Goal: Task Accomplishment & Management: Complete application form

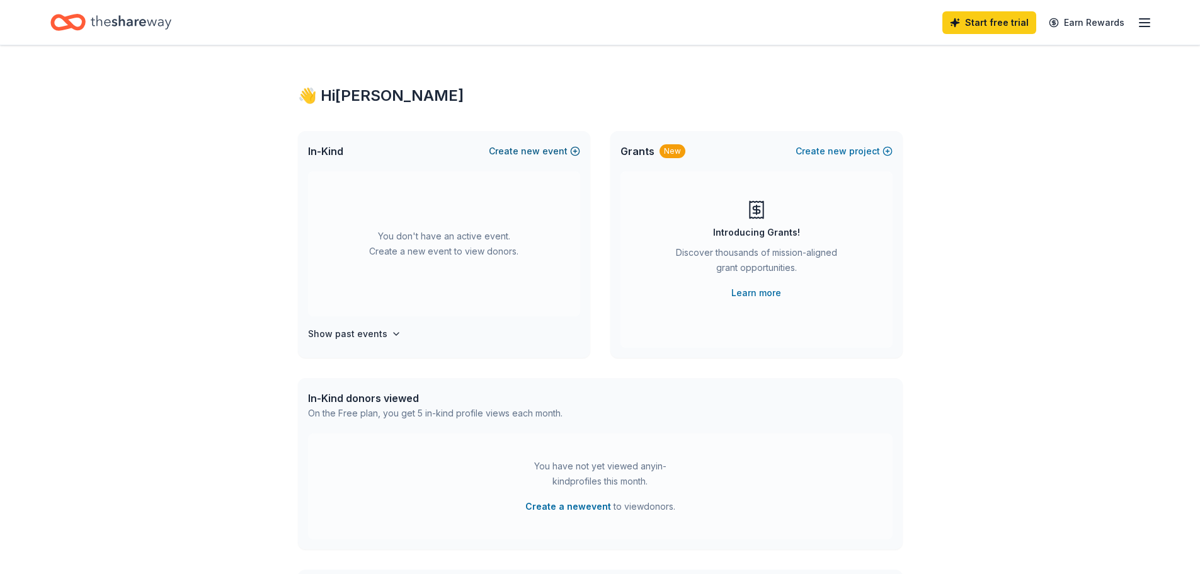
click at [529, 146] on div "In-Kind Create new event" at bounding box center [444, 151] width 292 height 40
click at [529, 146] on span "new" at bounding box center [530, 151] width 19 height 15
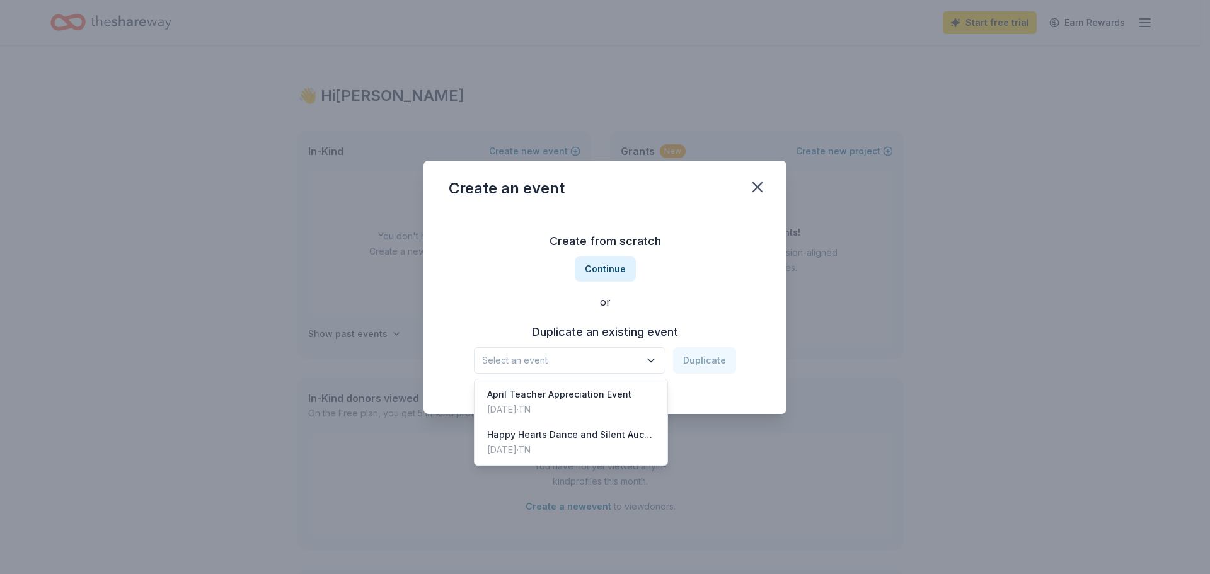
click at [595, 358] on span "Select an event" at bounding box center [561, 360] width 158 height 15
click at [609, 272] on div "Create from scratch Continue or Duplicate an existing event Select an event Dup…" at bounding box center [605, 302] width 313 height 183
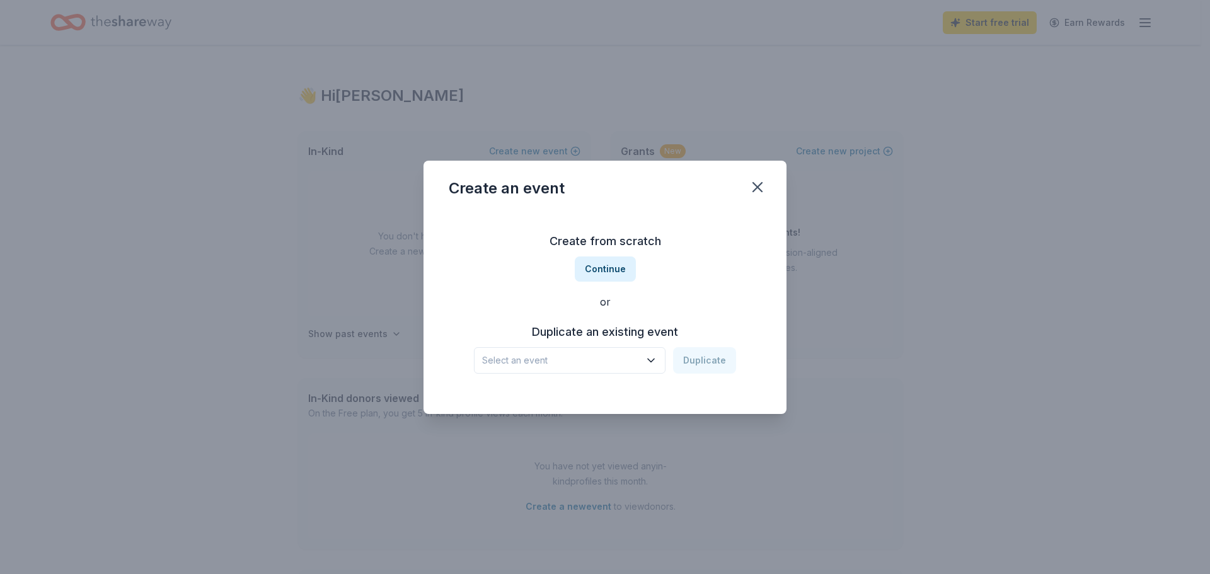
click at [609, 272] on button "Continue" at bounding box center [605, 268] width 61 height 25
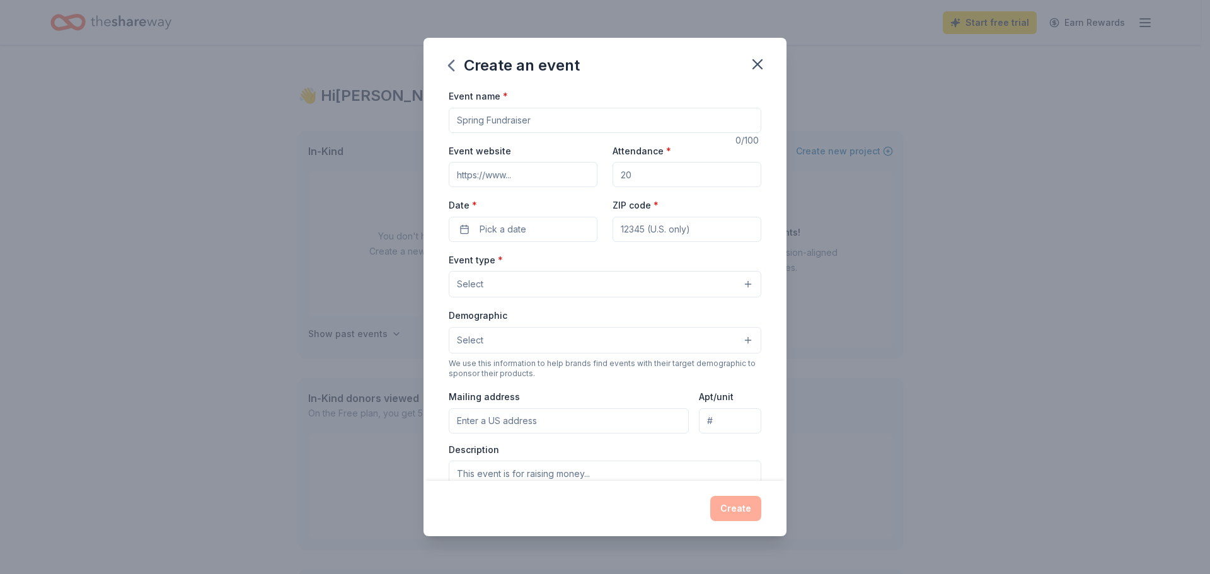
click at [552, 124] on input "Event name *" at bounding box center [605, 120] width 313 height 25
type input "December Teacher Appreciation Event"
click at [536, 180] on input "Event website" at bounding box center [523, 174] width 149 height 25
paste input "https://www.swimoutlet.com/collections/sumnercountyswimming"
type input "https://www.swimoutlet.com/collections/sumnercountyswimming"
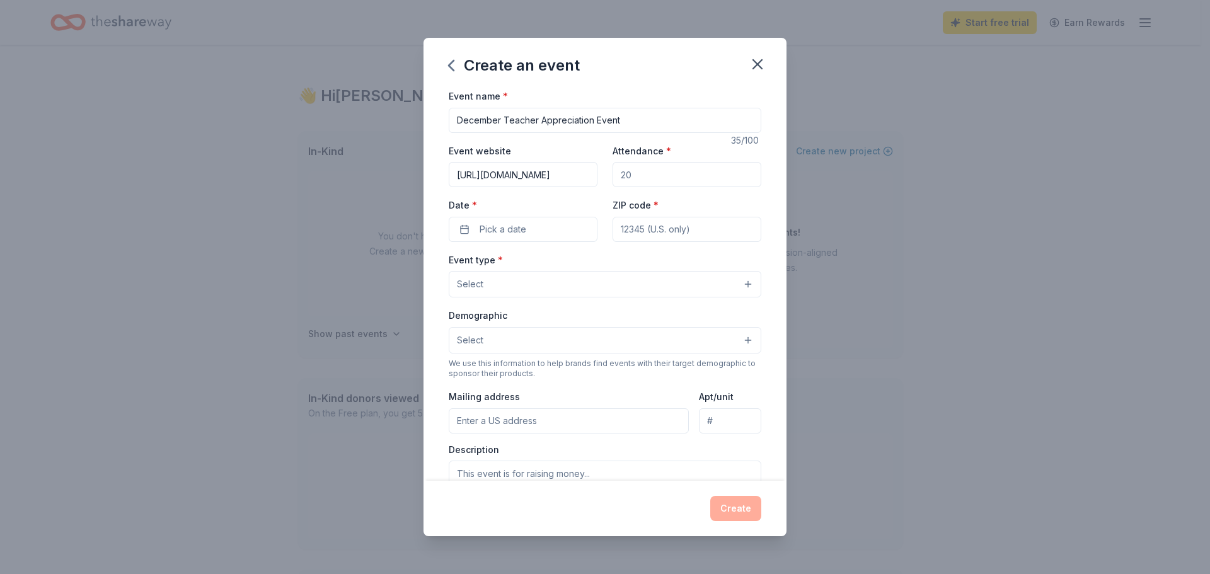
drag, startPoint x: 587, startPoint y: 172, endPoint x: 390, endPoint y: 168, distance: 197.3
click at [390, 168] on div "Create an event Event name * December Teacher Appreciation Event 35 /100 Event …" at bounding box center [605, 287] width 1210 height 574
paste input "https://www.facebook.com/WaltonFerryElementarySchool"
type input "https://www.facebook.com/WaltonFerryElementarySchool"
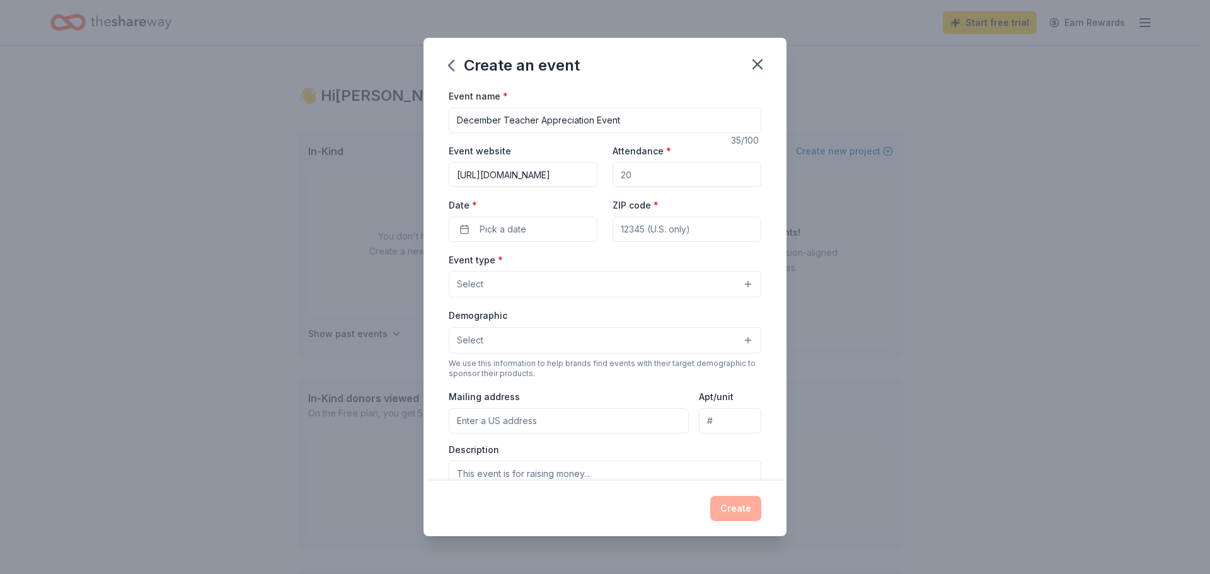
scroll to position [0, 0]
click at [713, 173] on input "Attendance *" at bounding box center [687, 174] width 149 height 25
type input "60"
click at [506, 227] on span "Pick a date" at bounding box center [503, 229] width 47 height 15
click at [589, 260] on button "Go to next month" at bounding box center [589, 263] width 18 height 18
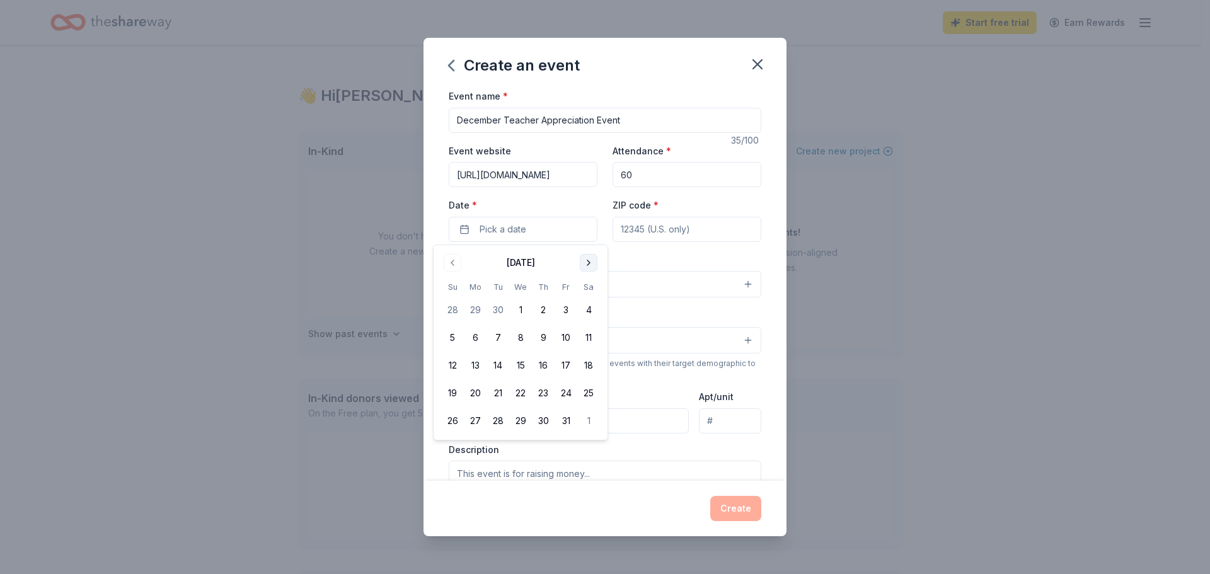
click at [589, 260] on button "Go to next month" at bounding box center [589, 263] width 18 height 18
click at [522, 361] on button "17" at bounding box center [520, 365] width 23 height 23
click at [701, 232] on input "ZIP code *" at bounding box center [687, 229] width 149 height 25
type input "37075"
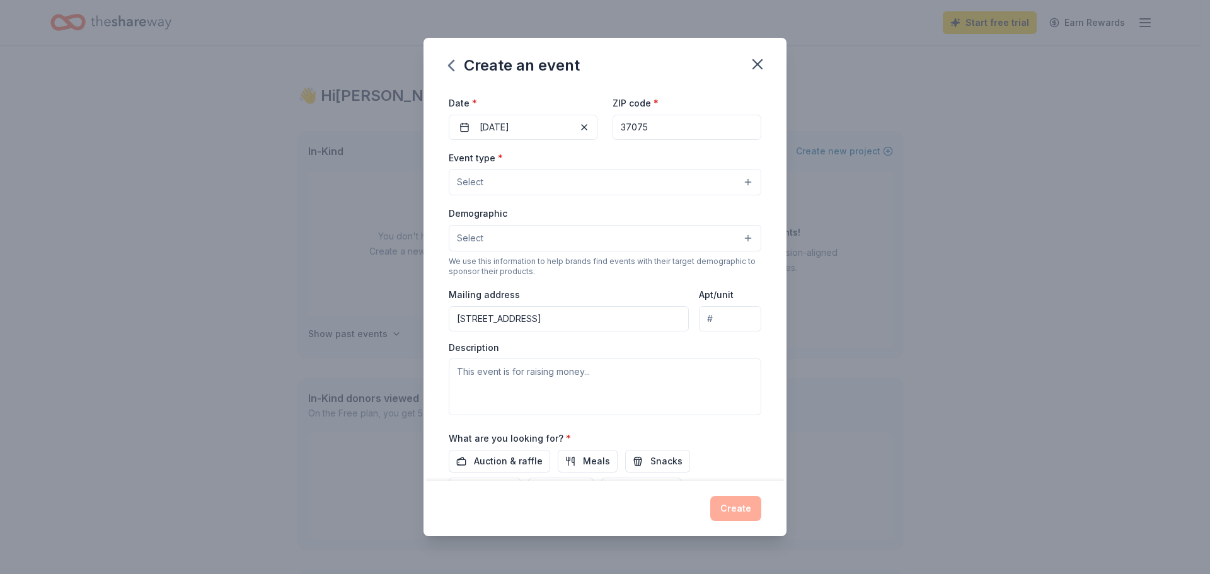
scroll to position [112, 0]
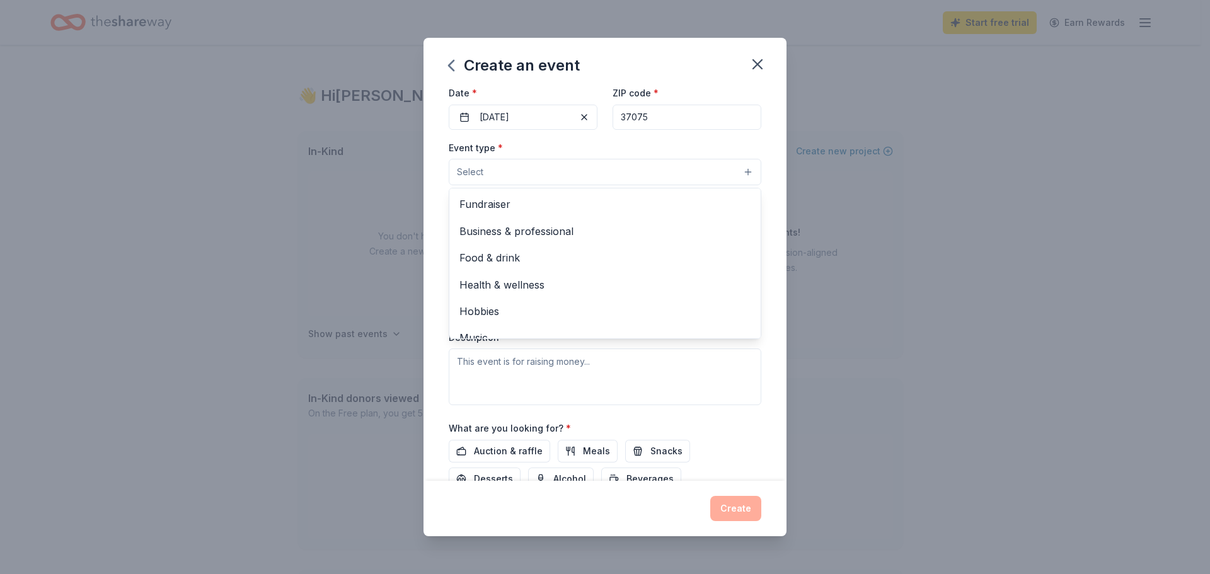
click at [572, 170] on button "Select" at bounding box center [605, 172] width 313 height 26
click at [550, 256] on span "Food & drink" at bounding box center [604, 258] width 291 height 16
click at [977, 187] on div "Create an event Event name * December Teacher Appreciation Event 35 /100 Event …" at bounding box center [605, 287] width 1210 height 574
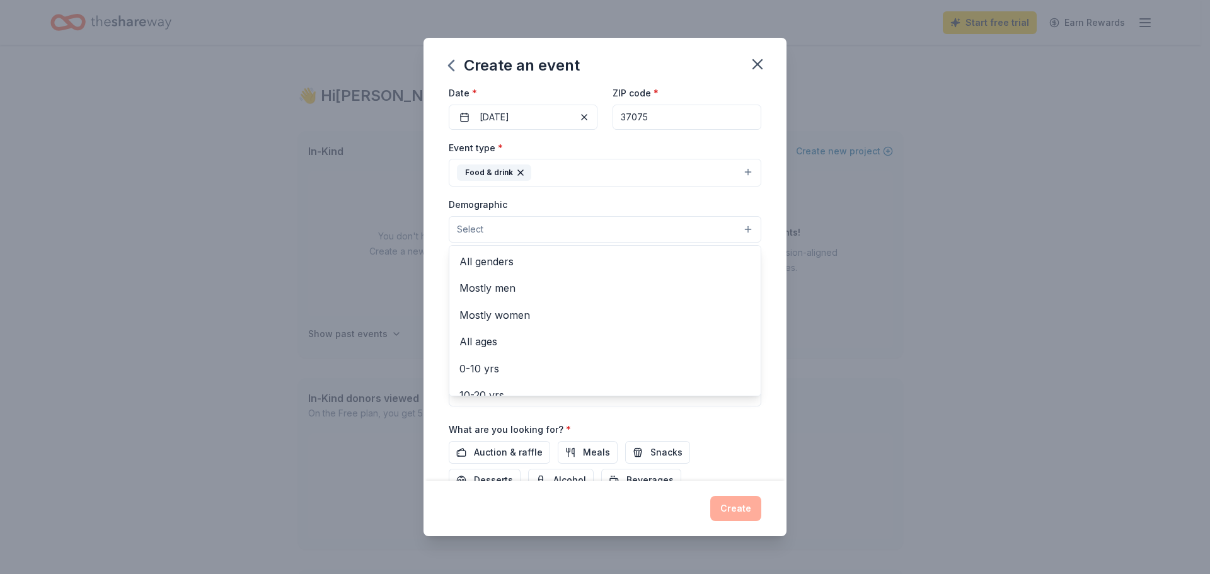
click at [510, 239] on button "Select" at bounding box center [605, 229] width 313 height 26
click at [518, 316] on span "Mostly women" at bounding box center [604, 315] width 291 height 16
click at [948, 187] on div "Create an event Event name * December Teacher Appreciation Event 35 /100 Event …" at bounding box center [605, 287] width 1210 height 574
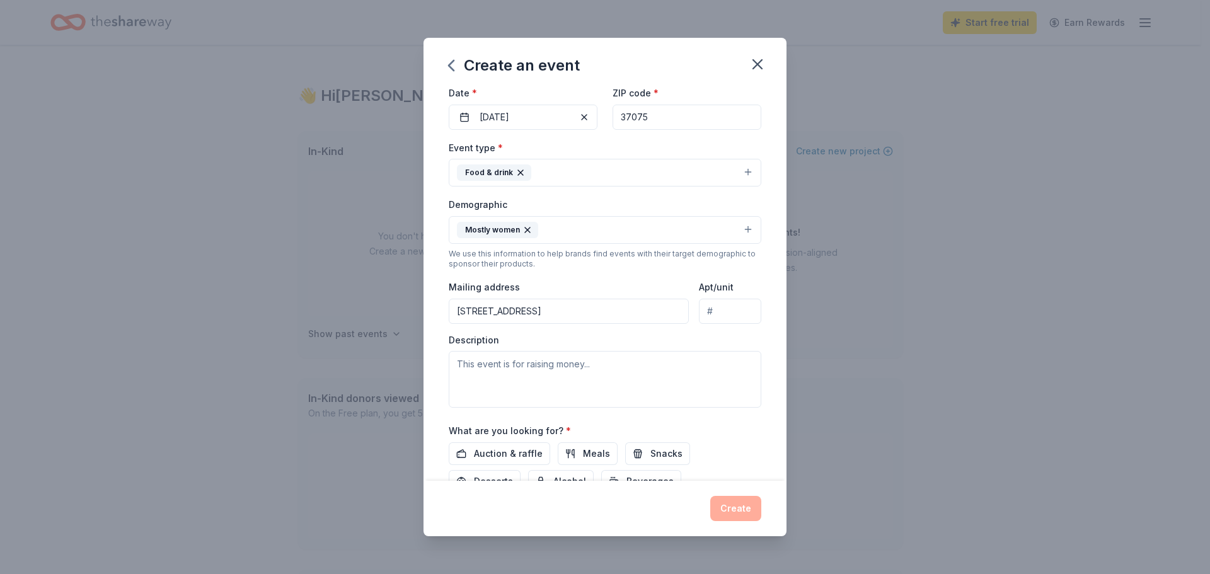
click at [948, 187] on div "Create an event Event name * December Teacher Appreciation Event 35 /100 Event …" at bounding box center [605, 287] width 1210 height 574
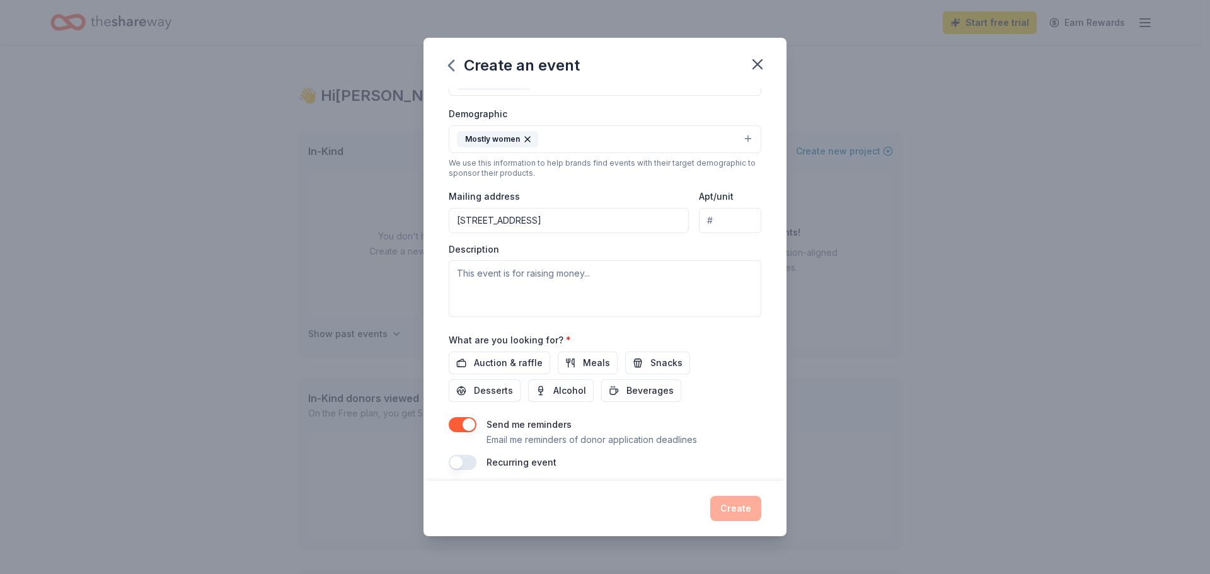
scroll to position [205, 0]
click at [573, 206] on input "100 Lakeview Ct" at bounding box center [569, 218] width 240 height 25
type input "100 Lakeview Court, Hendersonville, TN, 37075"
click at [496, 393] on span "Desserts" at bounding box center [493, 388] width 39 height 15
click at [583, 357] on span "Meals" at bounding box center [596, 361] width 27 height 15
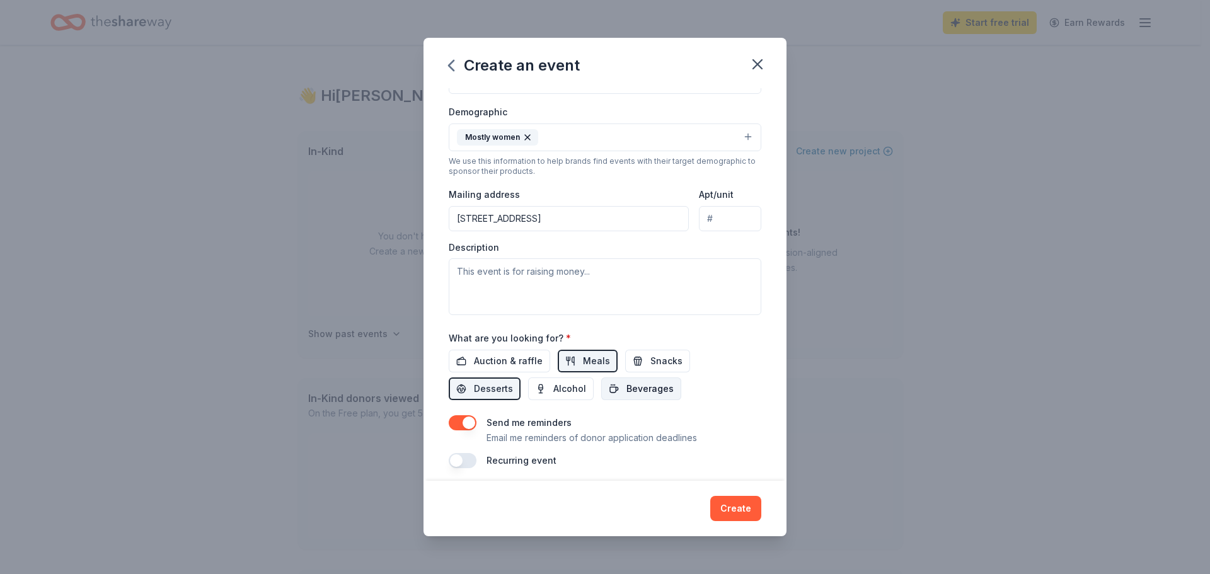
click at [635, 386] on span "Beverages" at bounding box center [649, 388] width 47 height 15
click at [670, 355] on span "Snacks" at bounding box center [666, 361] width 32 height 15
click at [457, 458] on button "button" at bounding box center [463, 460] width 28 height 15
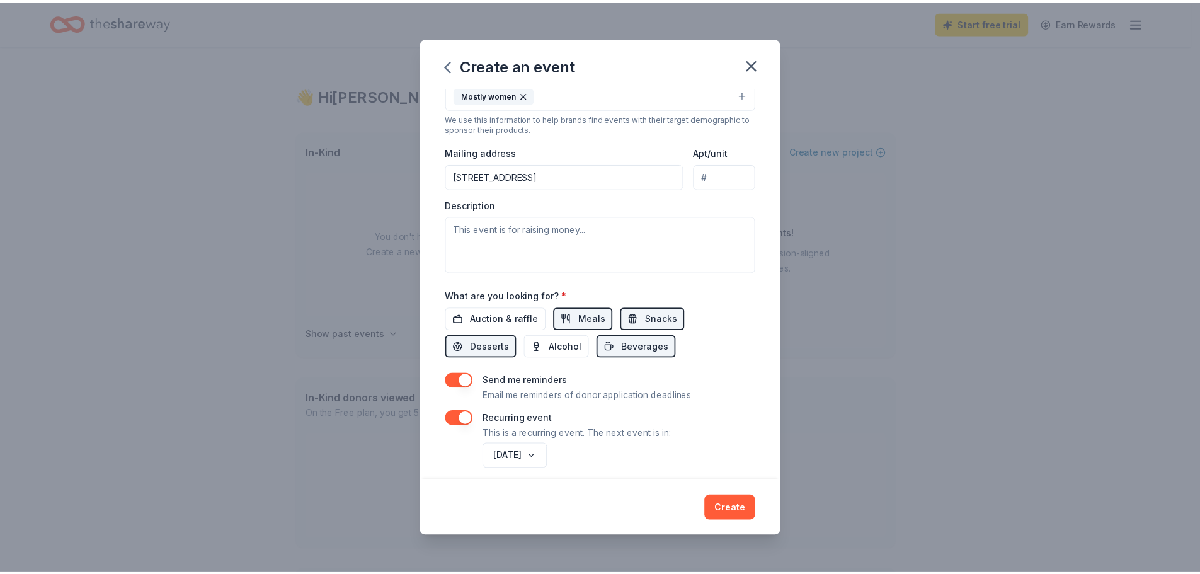
scroll to position [258, 0]
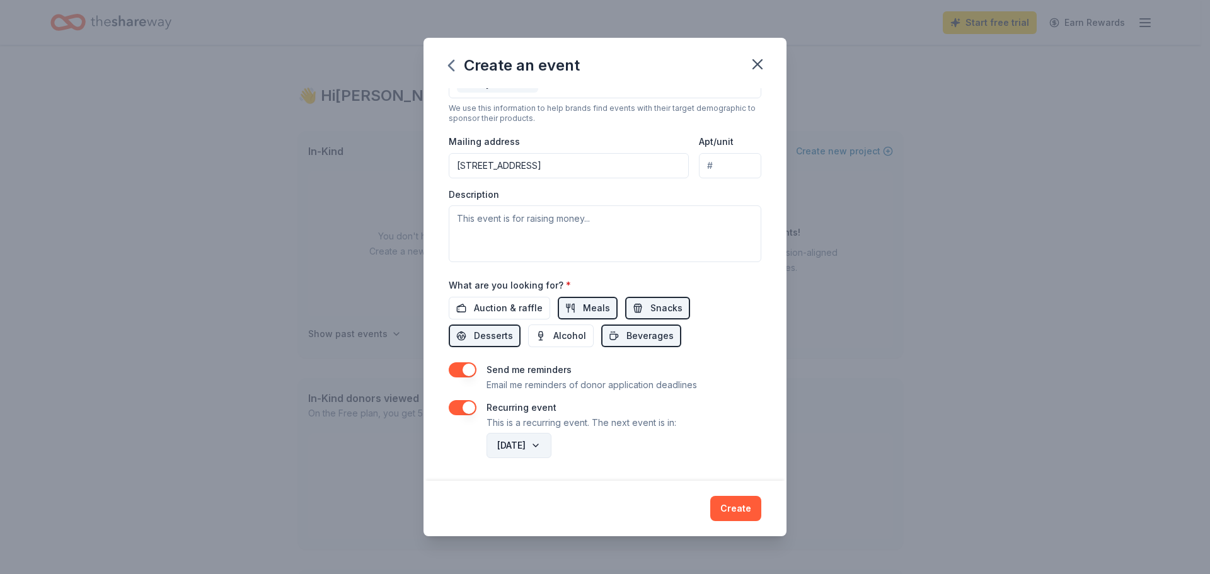
click at [551, 441] on button "December 2026" at bounding box center [518, 445] width 65 height 25
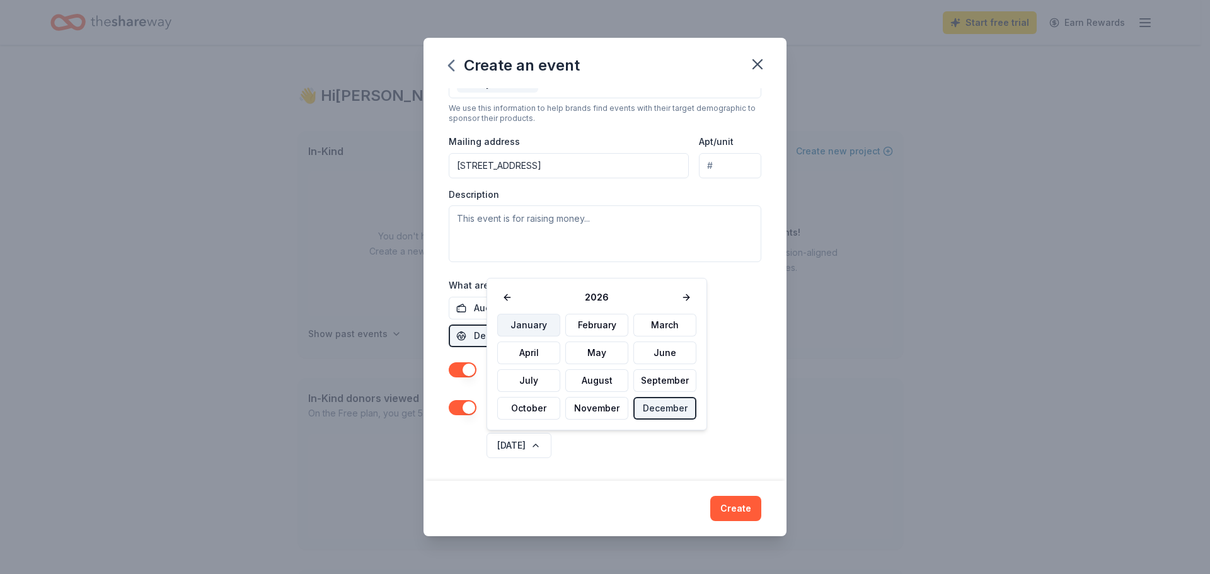
click at [535, 323] on button "January" at bounding box center [528, 325] width 63 height 23
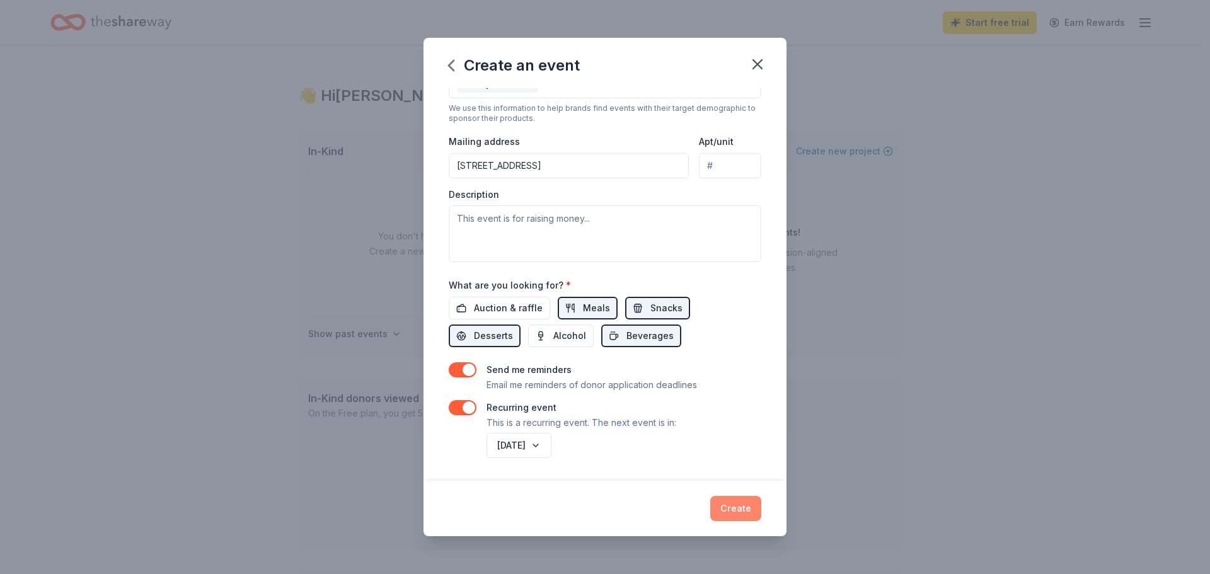
click at [735, 505] on button "Create" at bounding box center [735, 508] width 51 height 25
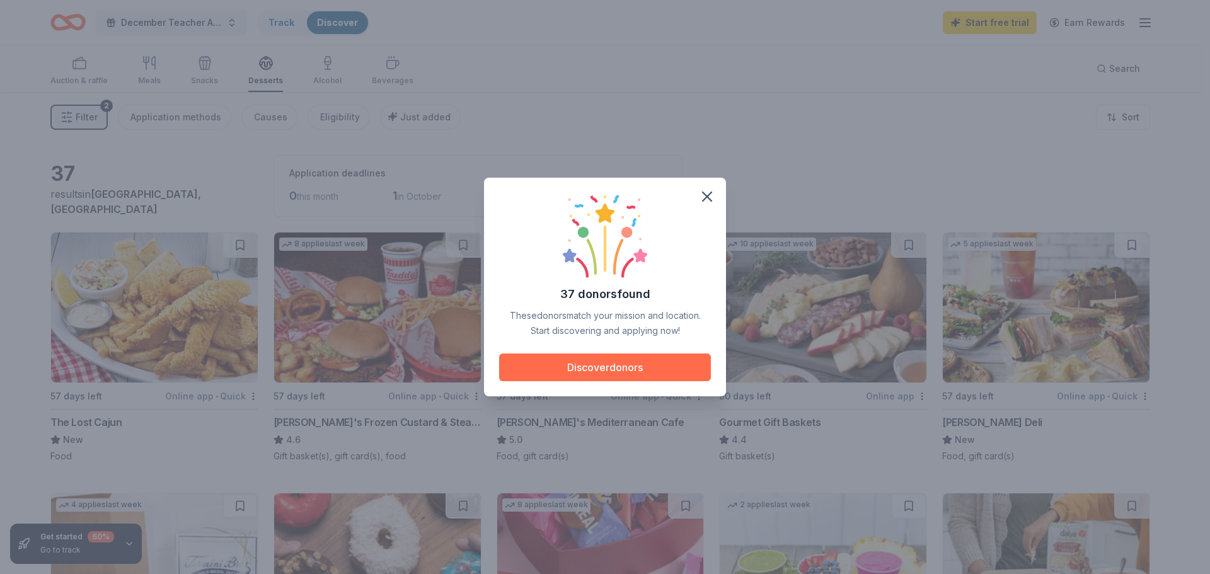
click at [639, 367] on button "Discover donors" at bounding box center [605, 368] width 212 height 28
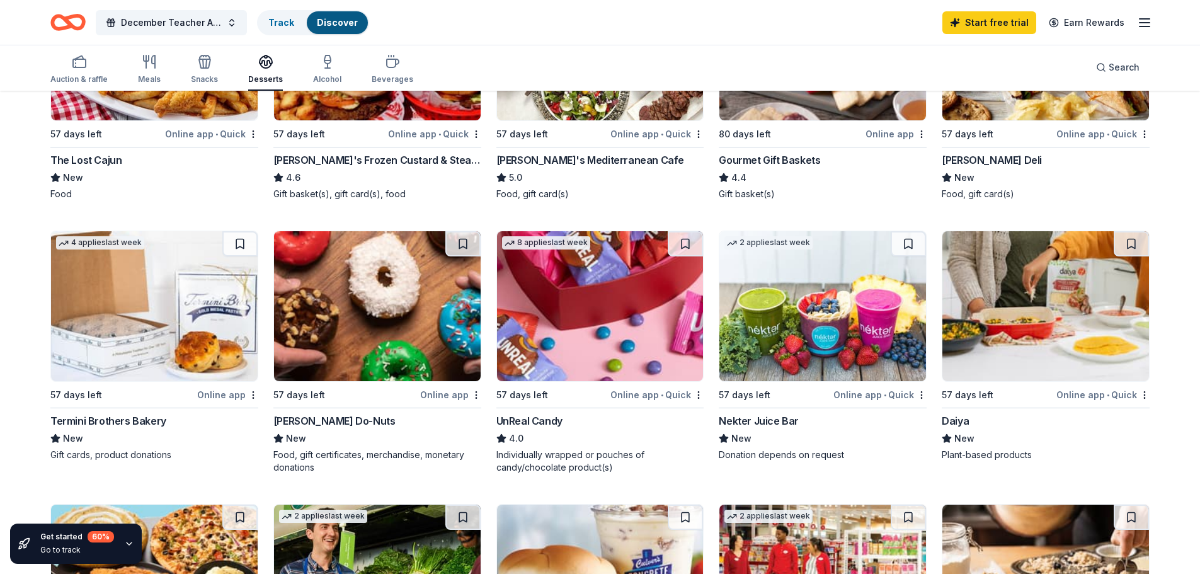
scroll to position [264, 0]
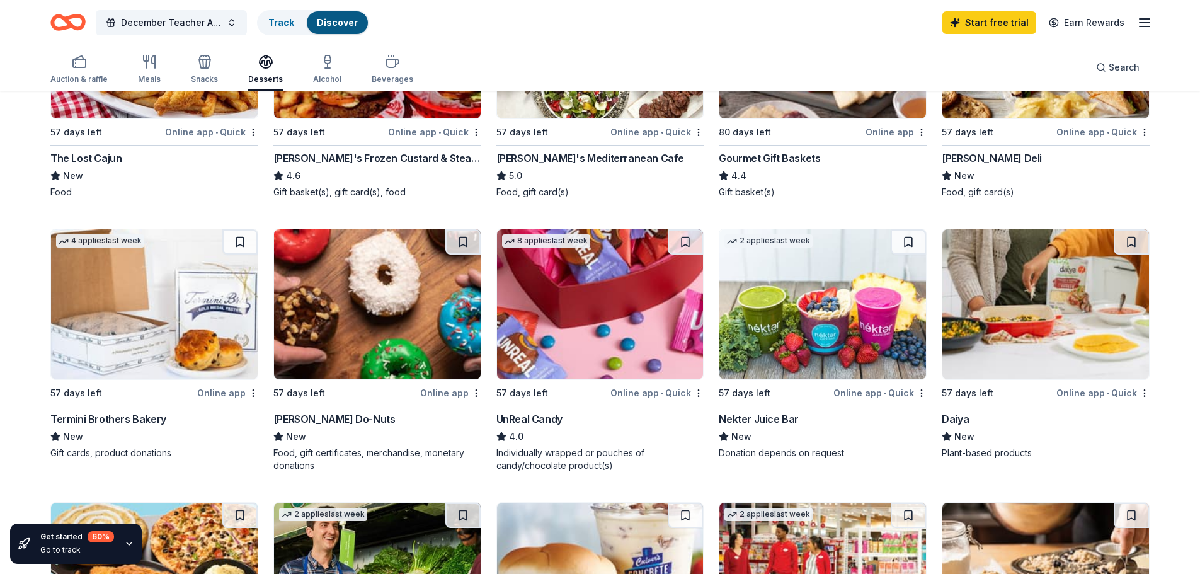
click at [795, 321] on img at bounding box center [823, 304] width 207 height 150
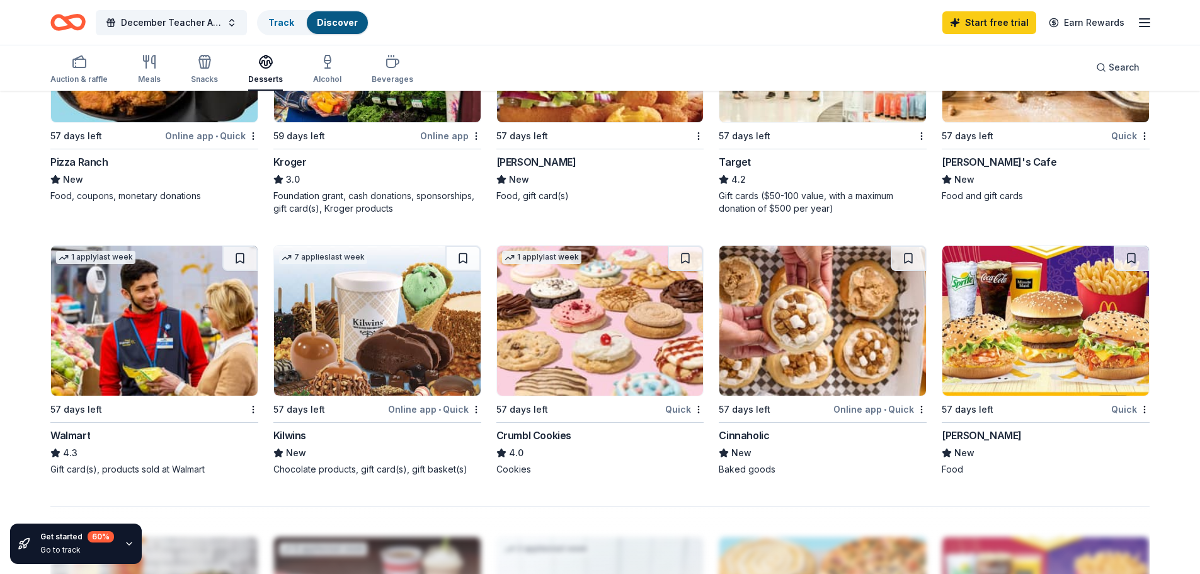
scroll to position [797, 0]
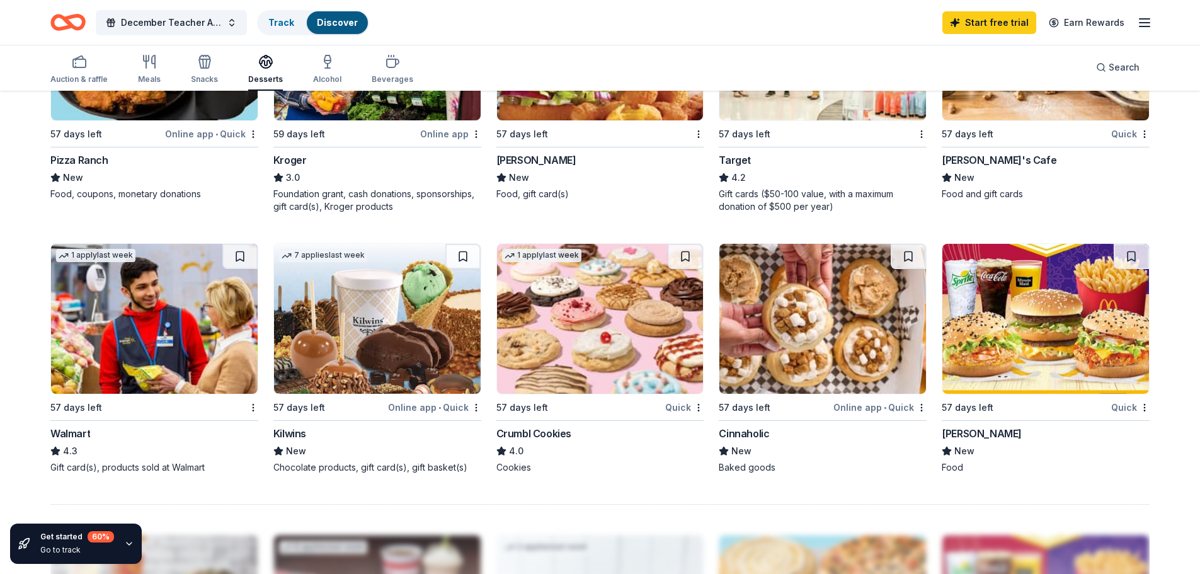
click at [830, 365] on img at bounding box center [823, 319] width 207 height 150
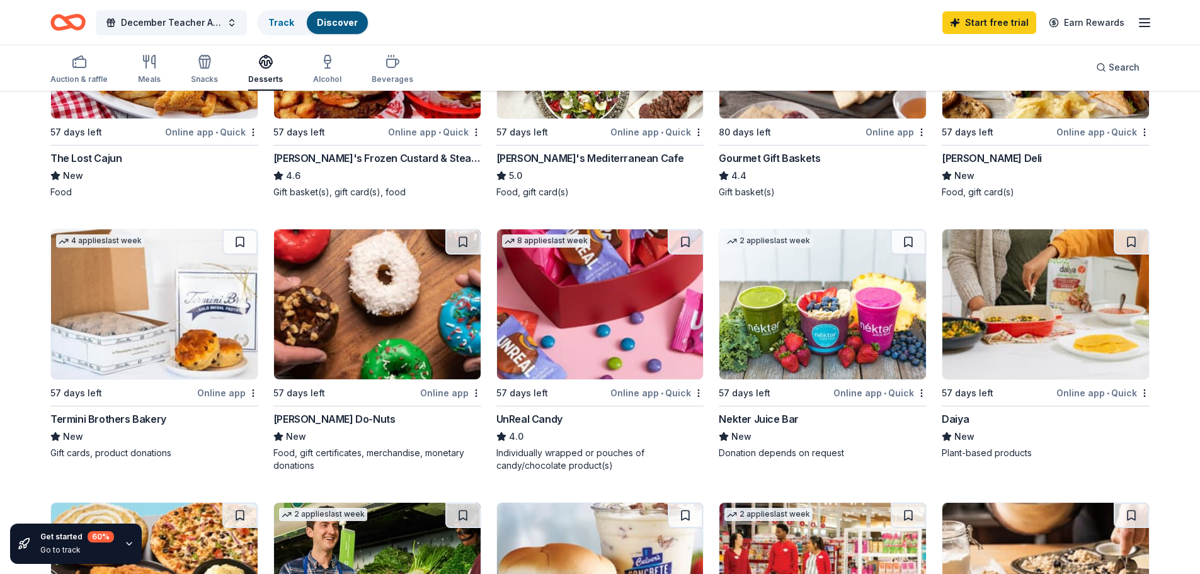
scroll to position [252, 0]
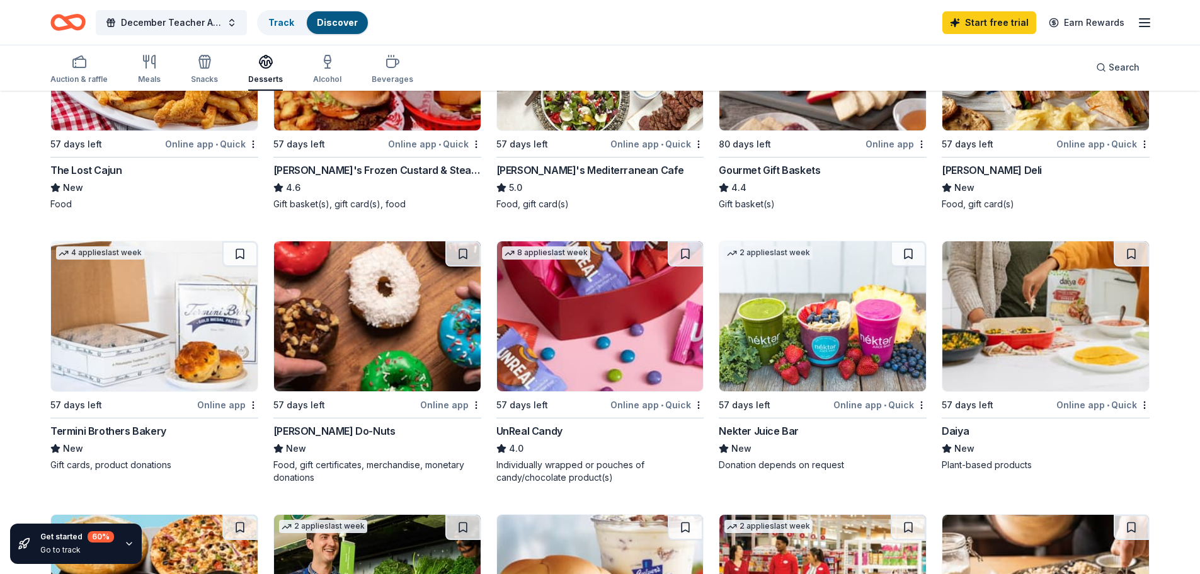
click at [432, 359] on img at bounding box center [377, 316] width 207 height 150
click at [137, 323] on img at bounding box center [154, 316] width 207 height 150
click at [587, 337] on img at bounding box center [600, 316] width 207 height 150
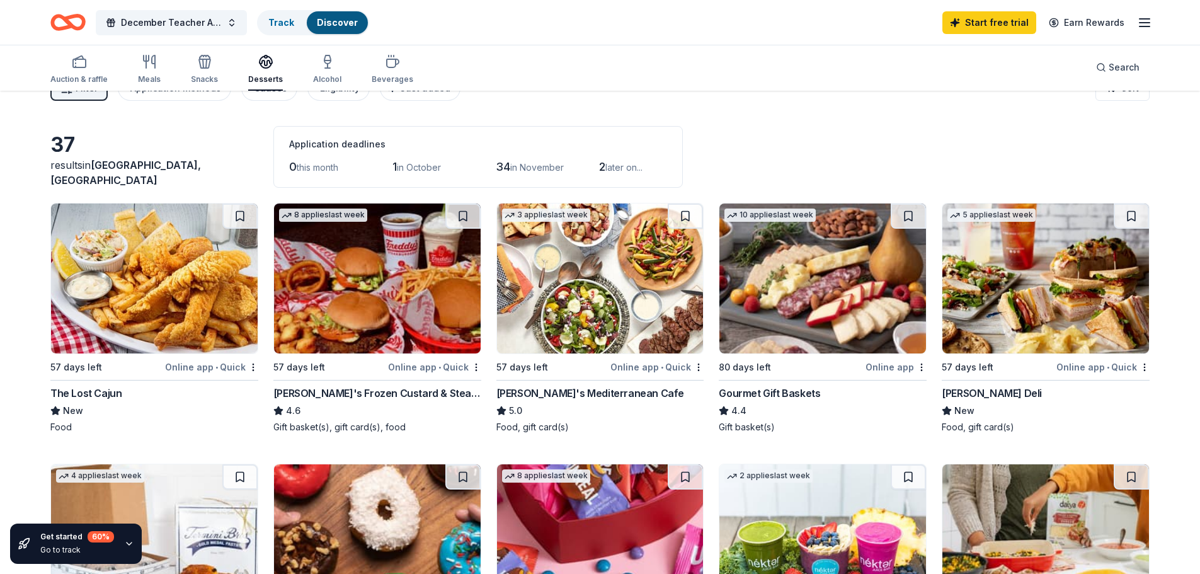
scroll to position [0, 0]
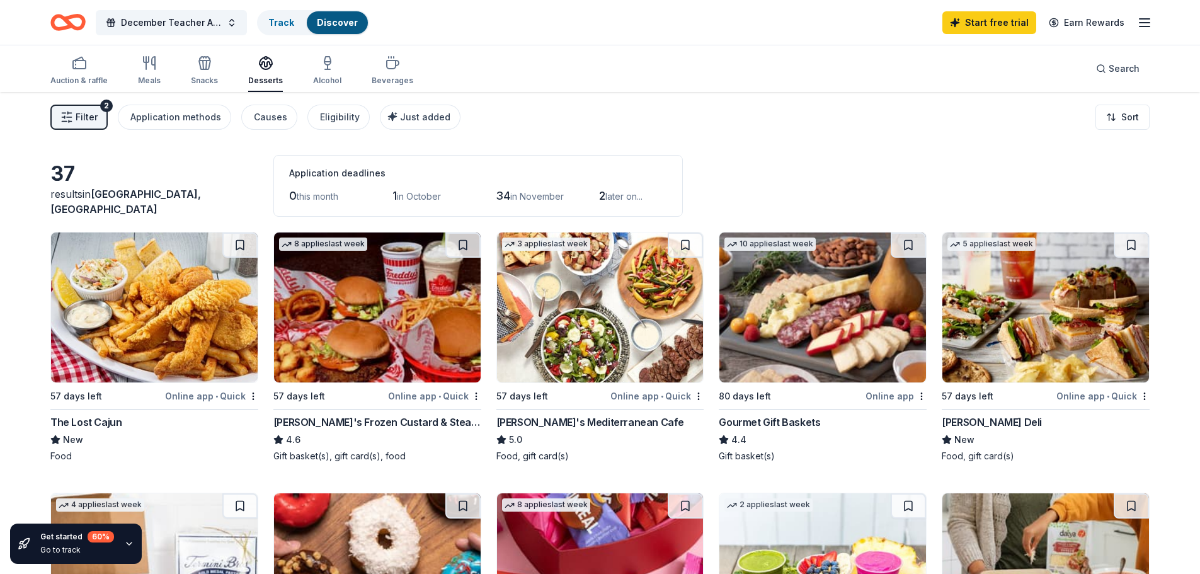
click at [575, 344] on img at bounding box center [600, 308] width 207 height 150
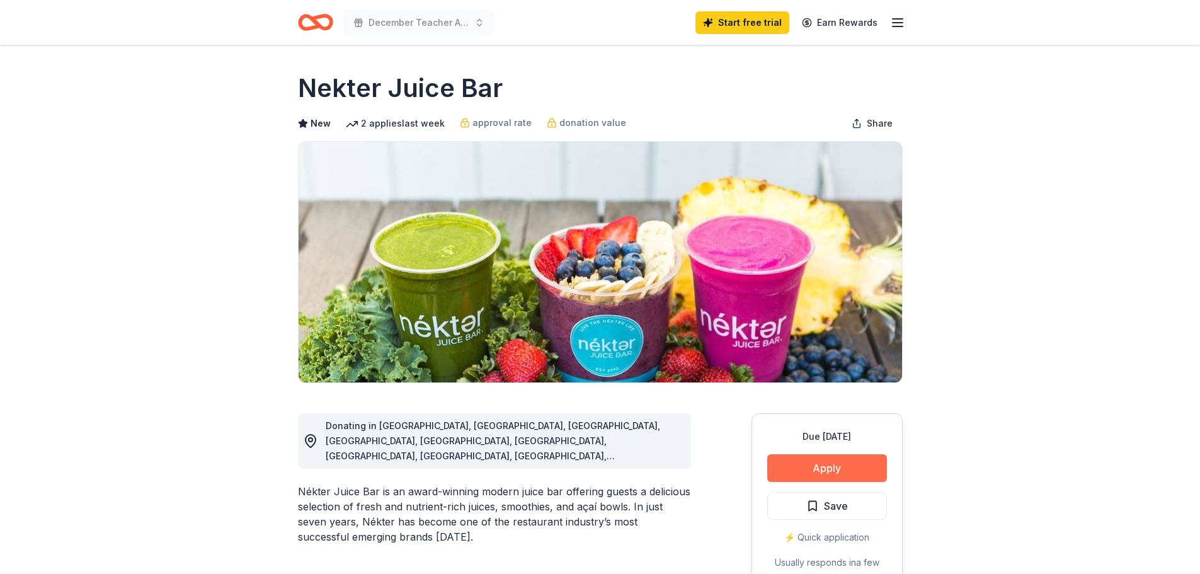
click at [873, 467] on button "Apply" at bounding box center [828, 468] width 120 height 28
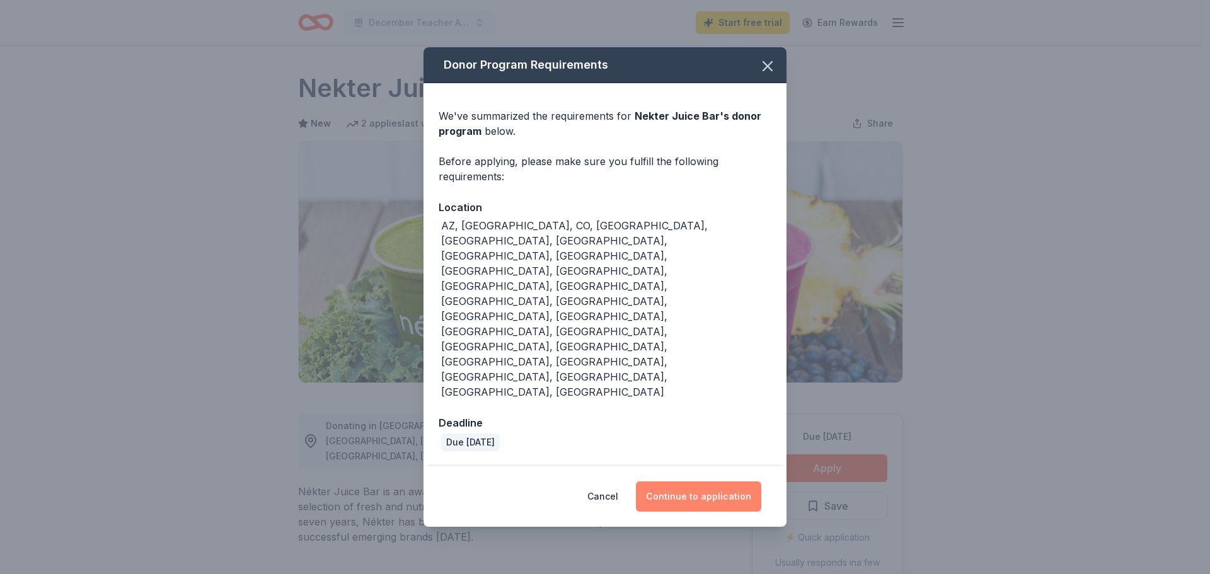
click at [722, 481] on button "Continue to application" at bounding box center [698, 496] width 125 height 30
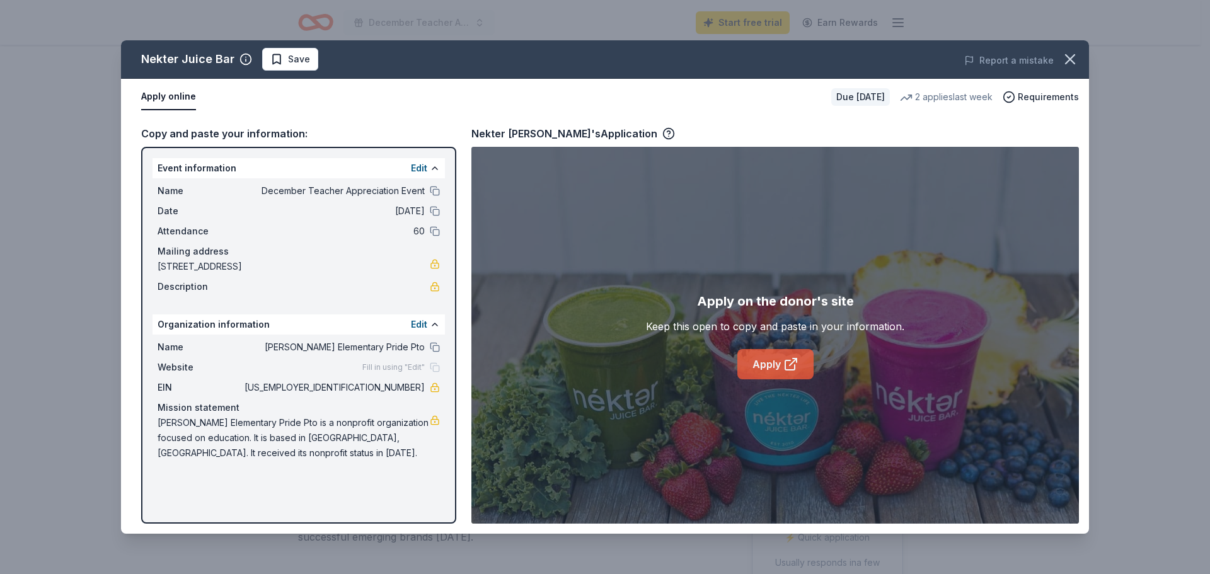
click at [793, 361] on icon at bounding box center [793, 362] width 7 height 7
click at [1073, 63] on icon "button" at bounding box center [1070, 59] width 9 height 9
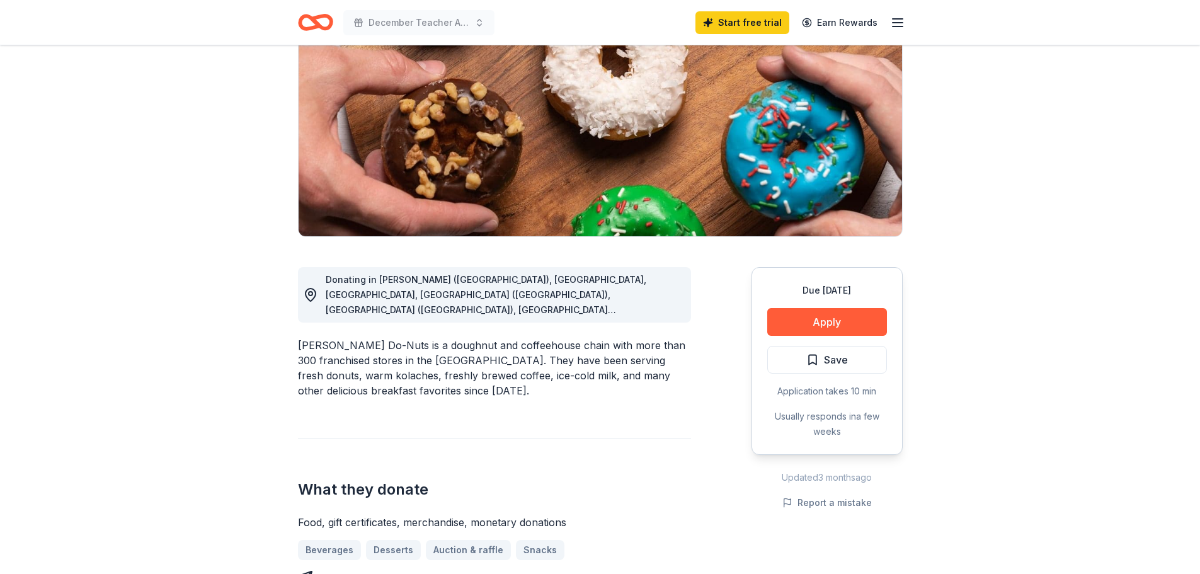
scroll to position [149, 0]
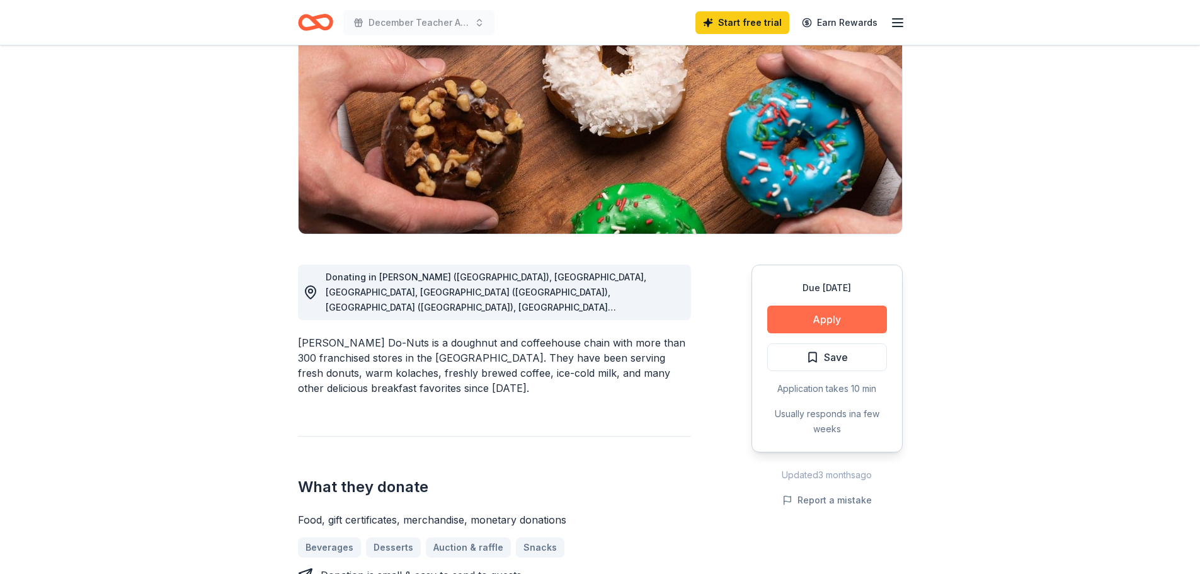
click at [813, 321] on button "Apply" at bounding box center [828, 320] width 120 height 28
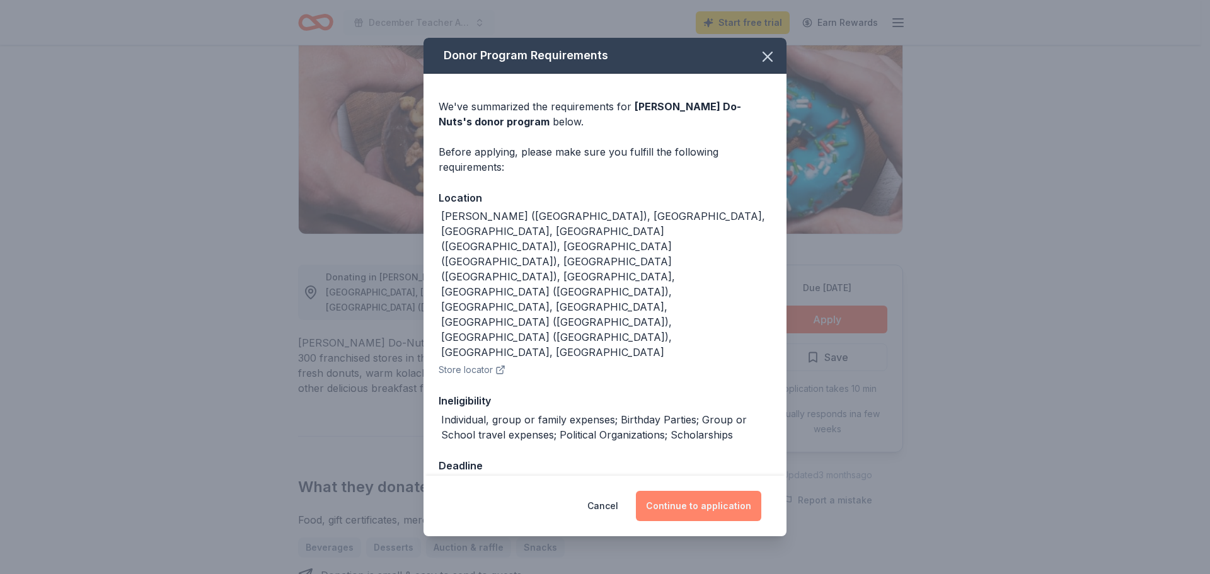
click at [699, 491] on button "Continue to application" at bounding box center [698, 506] width 125 height 30
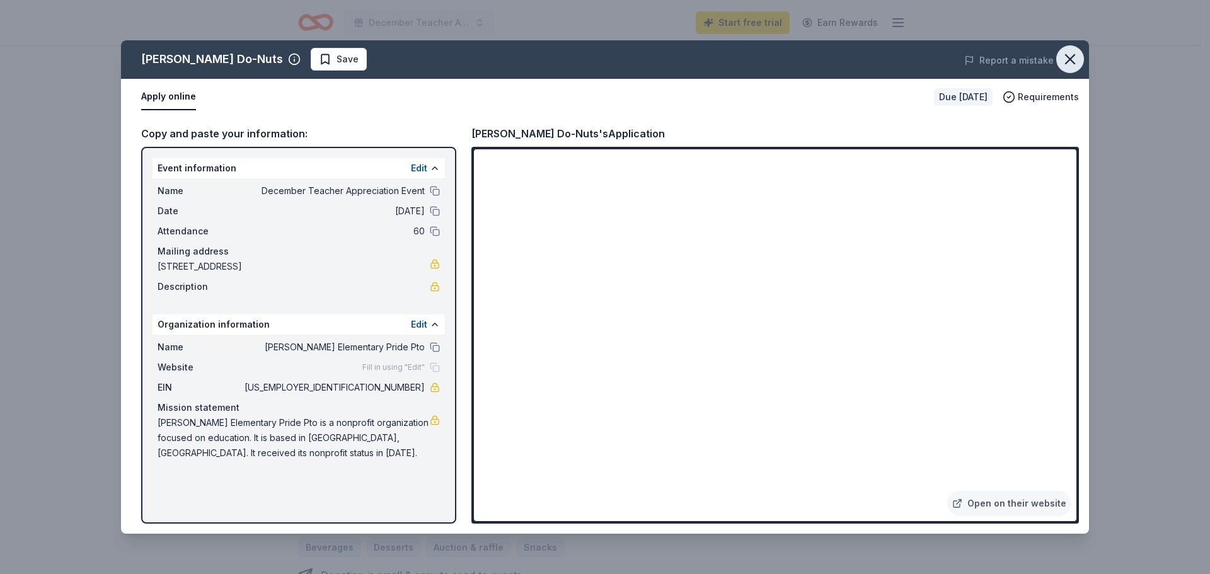
click at [1069, 54] on icon "button" at bounding box center [1070, 59] width 18 height 18
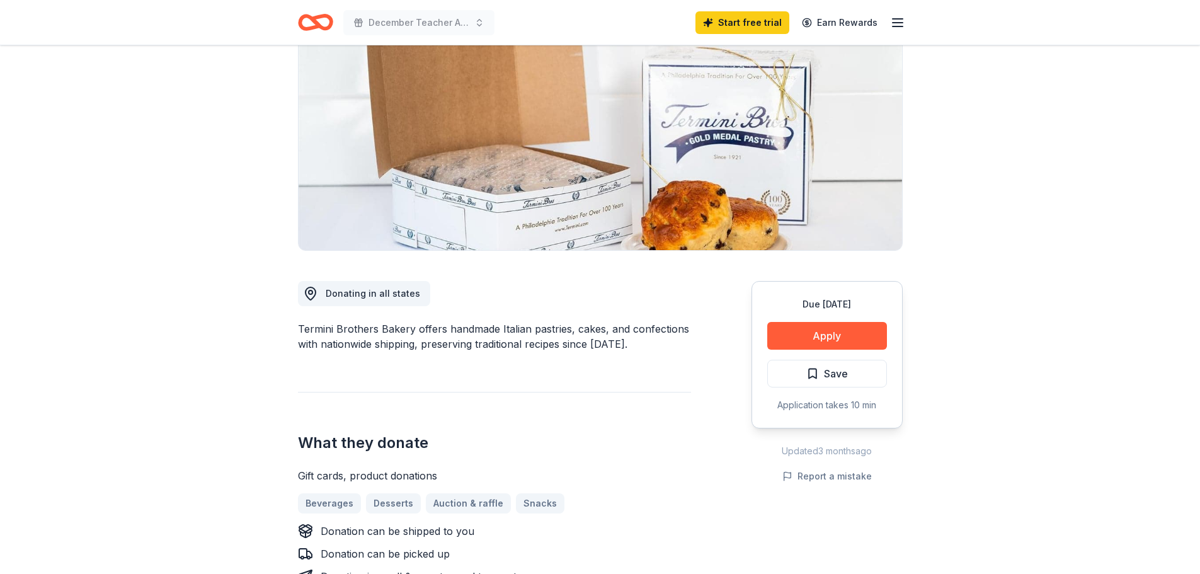
scroll to position [126, 0]
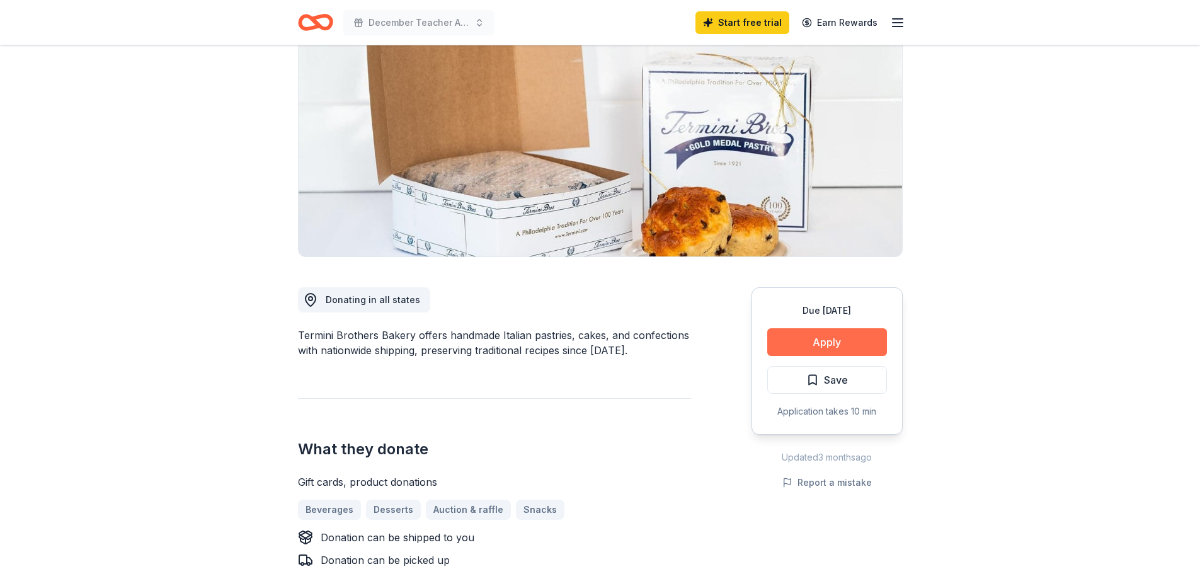
click at [866, 334] on button "Apply" at bounding box center [828, 342] width 120 height 28
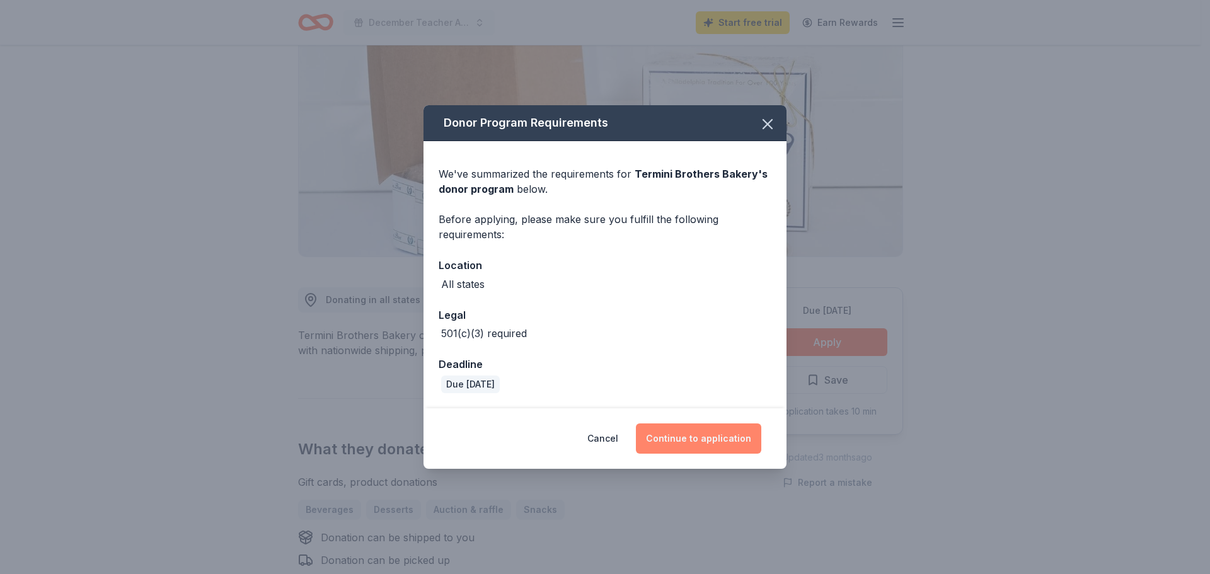
click at [717, 435] on button "Continue to application" at bounding box center [698, 438] width 125 height 30
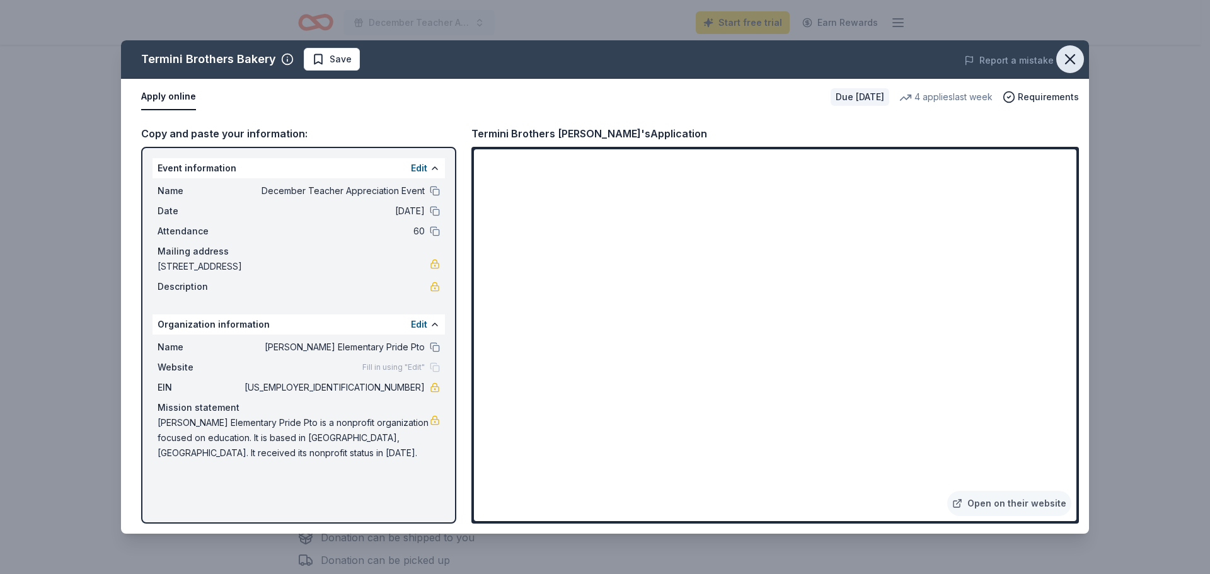
click at [1078, 59] on icon "button" at bounding box center [1070, 59] width 18 height 18
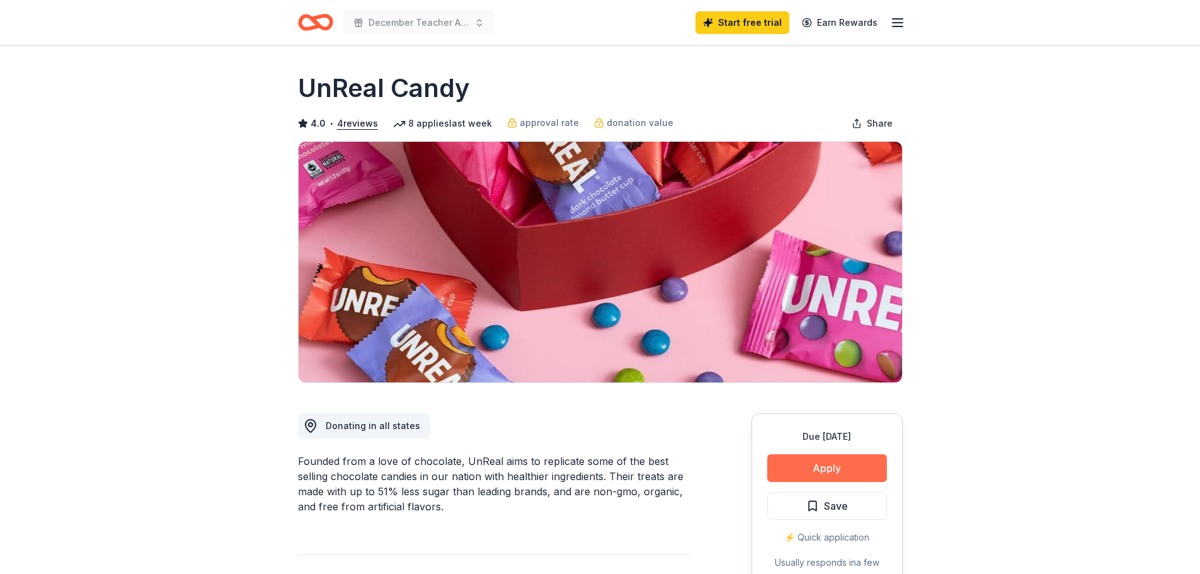
click at [853, 473] on button "Apply" at bounding box center [828, 468] width 120 height 28
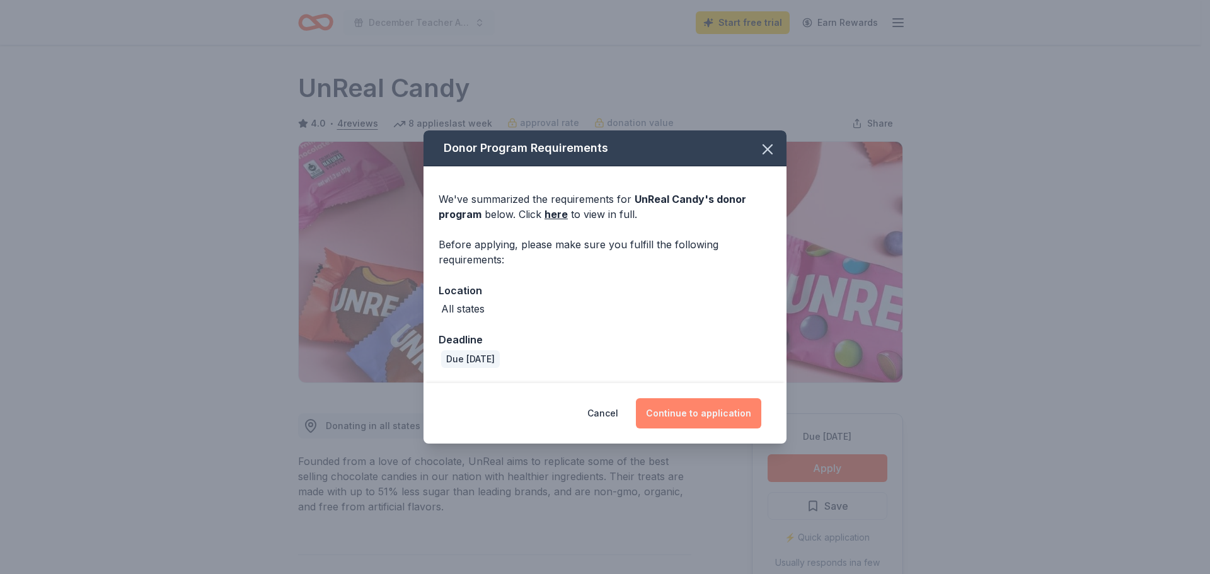
click at [722, 409] on button "Continue to application" at bounding box center [698, 413] width 125 height 30
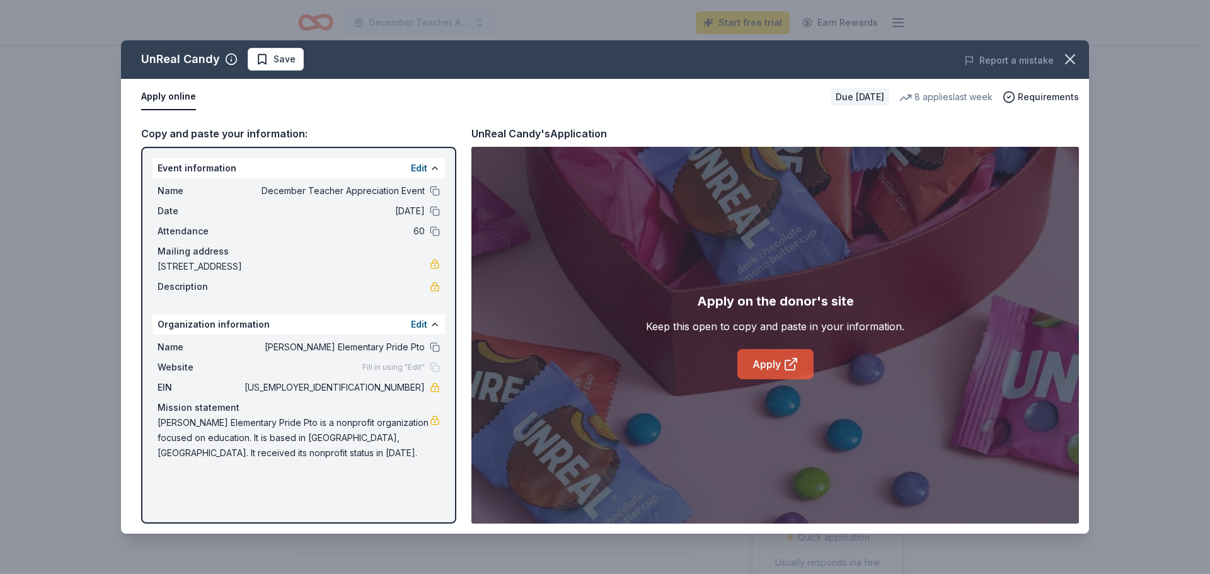
click at [791, 361] on icon at bounding box center [790, 364] width 15 height 15
click at [1070, 59] on icon "button" at bounding box center [1070, 59] width 9 height 9
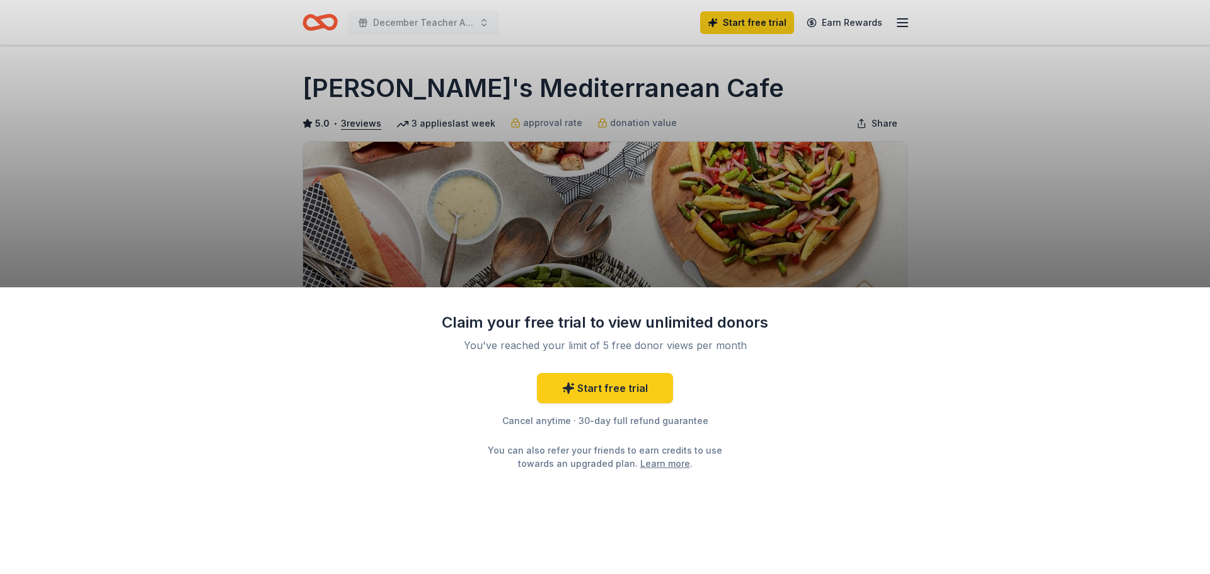
click at [977, 146] on div "Claim your free trial to view unlimited donors You've reached your limit of 5 f…" at bounding box center [605, 287] width 1210 height 574
